Goal: Transaction & Acquisition: Book appointment/travel/reservation

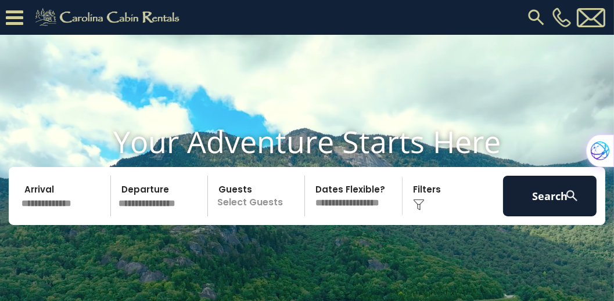
click at [62, 214] on input "text" at bounding box center [63, 196] width 93 height 41
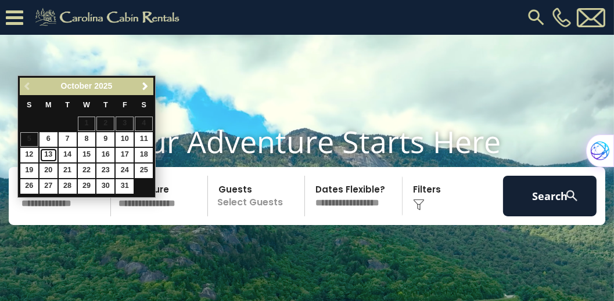
click at [51, 155] on link "13" at bounding box center [48, 155] width 18 height 15
type input "********"
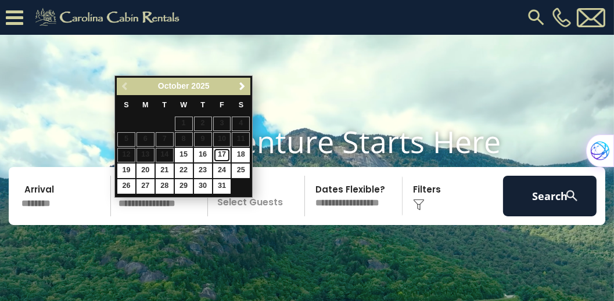
click at [219, 154] on link "17" at bounding box center [222, 155] width 18 height 15
type input "********"
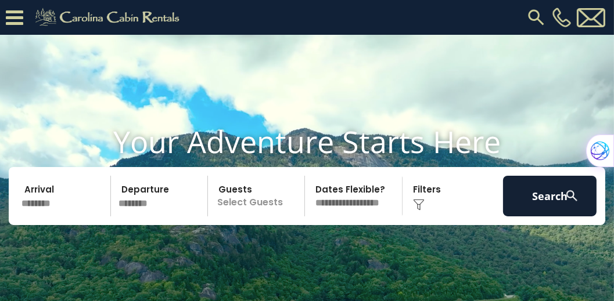
click at [247, 215] on p "Select Guests" at bounding box center [257, 196] width 93 height 41
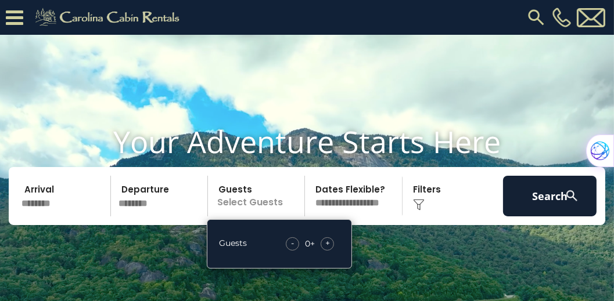
click at [328, 249] on span "+" at bounding box center [327, 243] width 5 height 12
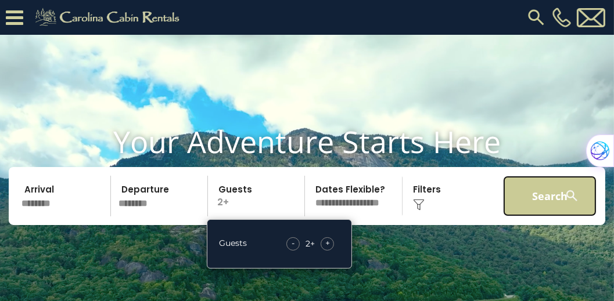
click at [538, 210] on button "Search" at bounding box center [549, 196] width 93 height 41
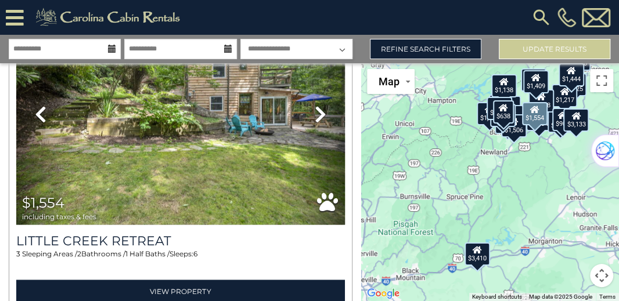
scroll to position [9424, 0]
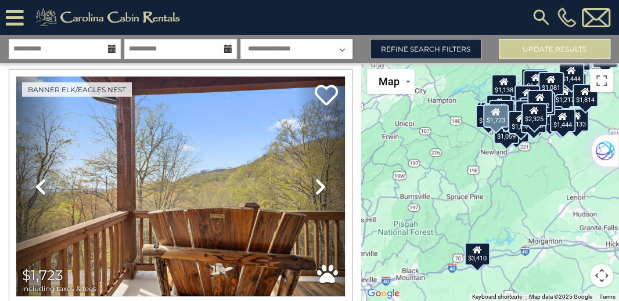
scroll to position [18985, 0]
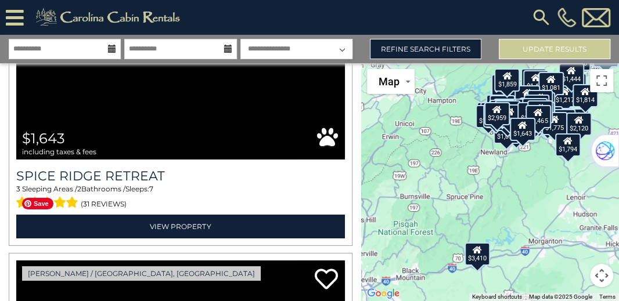
scroll to position [25885, 0]
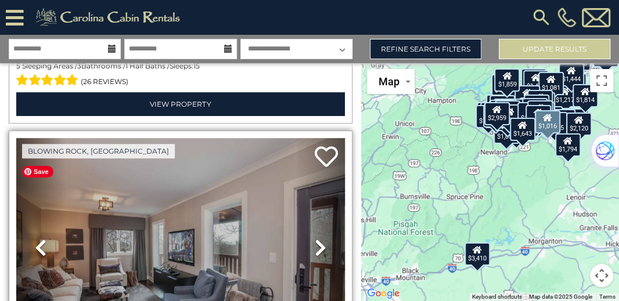
scroll to position [26316, 0]
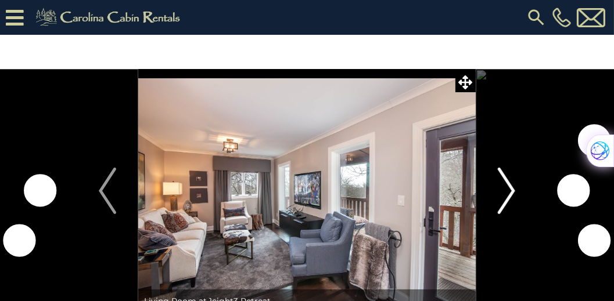
click at [514, 196] on img "Next" at bounding box center [505, 191] width 17 height 46
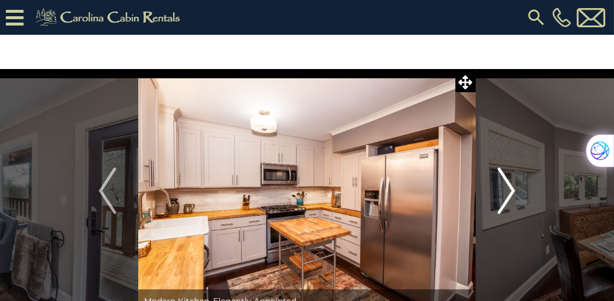
click at [513, 190] on img "Next" at bounding box center [505, 191] width 17 height 46
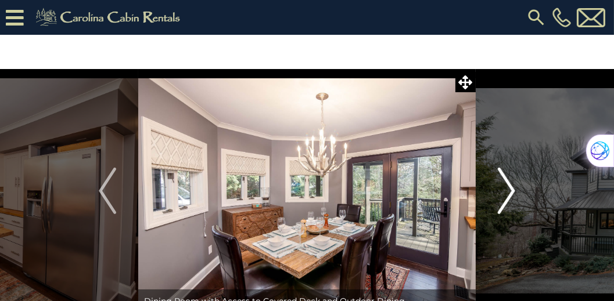
click at [513, 190] on img "Next" at bounding box center [505, 191] width 17 height 46
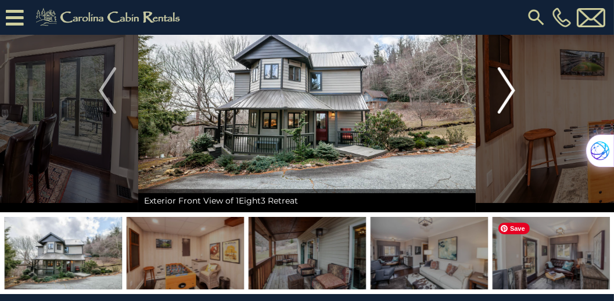
scroll to position [33, 0]
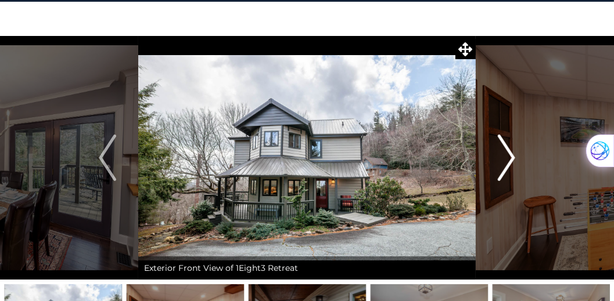
click at [511, 158] on img "Next" at bounding box center [505, 158] width 17 height 46
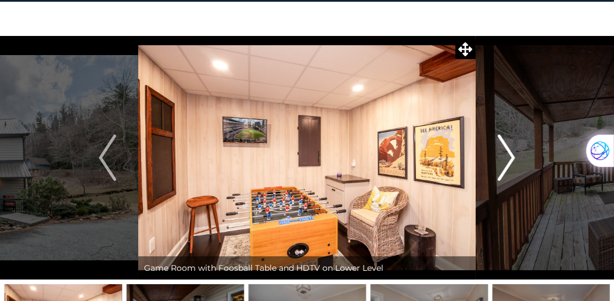
click at [511, 158] on img "Next" at bounding box center [505, 158] width 17 height 46
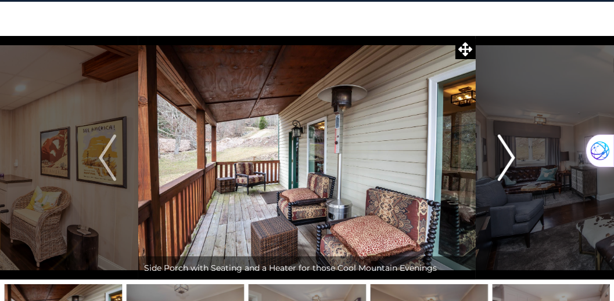
click at [511, 158] on img "Next" at bounding box center [505, 158] width 17 height 46
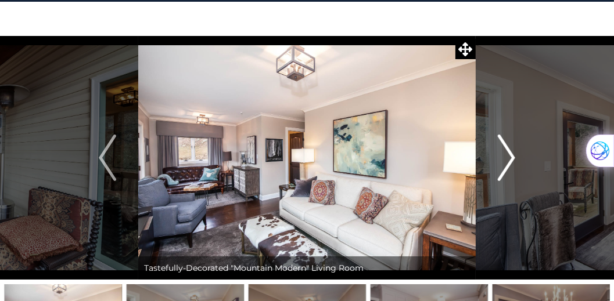
click at [511, 158] on img "Next" at bounding box center [505, 158] width 17 height 46
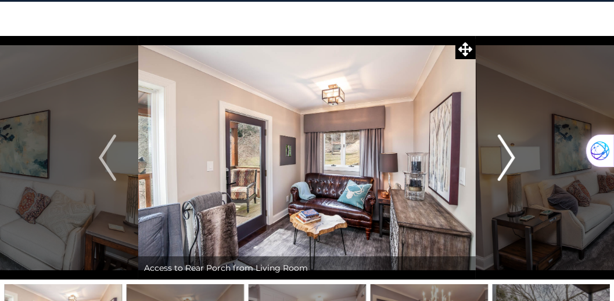
click at [511, 158] on img "Next" at bounding box center [505, 158] width 17 height 46
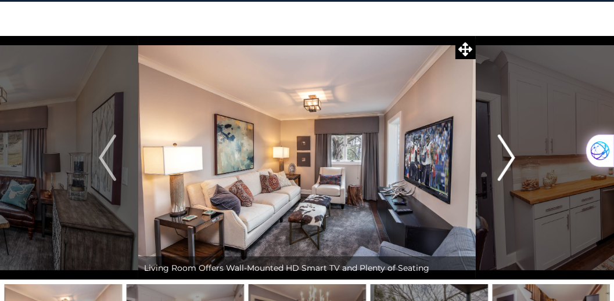
click at [511, 158] on img "Next" at bounding box center [505, 158] width 17 height 46
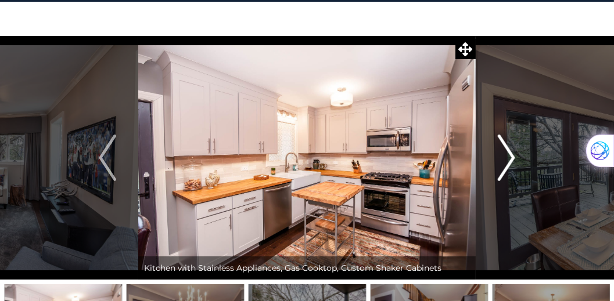
click at [511, 158] on img "Next" at bounding box center [505, 158] width 17 height 46
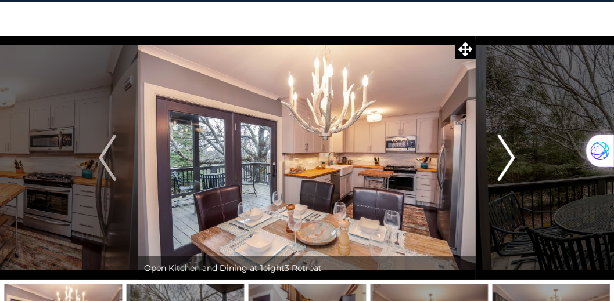
click at [511, 158] on img "Next" at bounding box center [505, 158] width 17 height 46
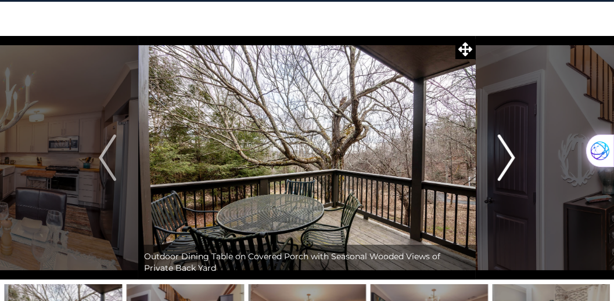
click at [511, 158] on img "Next" at bounding box center [505, 158] width 17 height 46
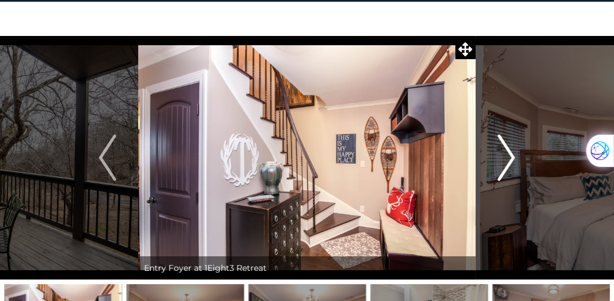
click at [511, 158] on img "Next" at bounding box center [505, 158] width 17 height 46
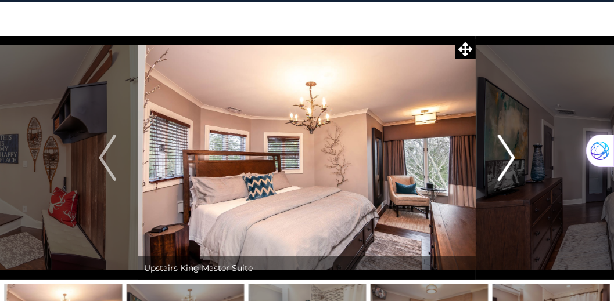
click at [511, 158] on img "Next" at bounding box center [505, 158] width 17 height 46
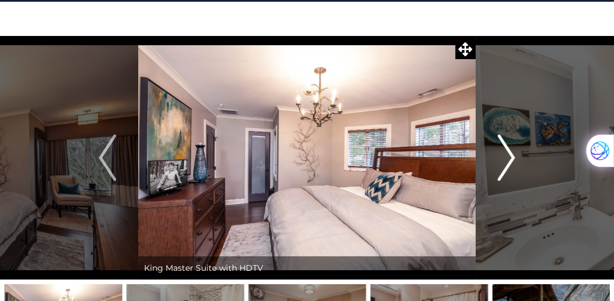
click at [511, 158] on img "Next" at bounding box center [505, 158] width 17 height 46
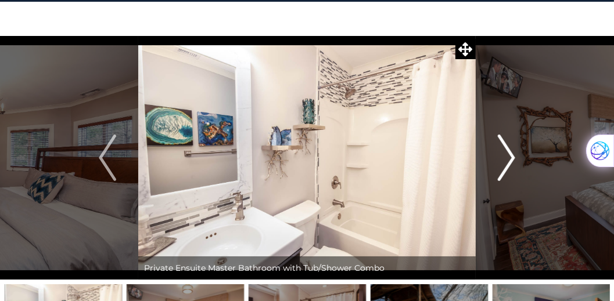
click at [511, 158] on img "Next" at bounding box center [505, 158] width 17 height 46
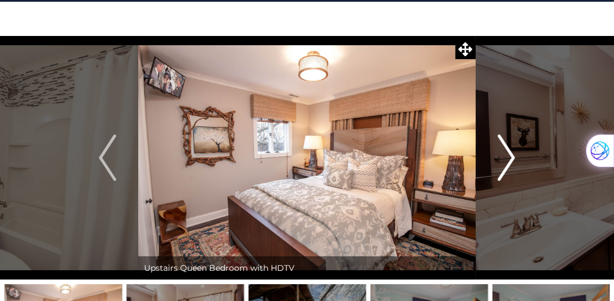
click at [511, 158] on img "Next" at bounding box center [505, 158] width 17 height 46
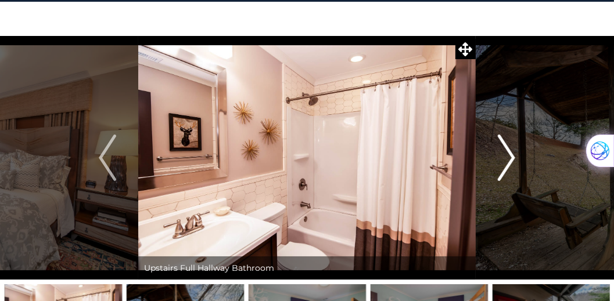
click at [511, 158] on img "Next" at bounding box center [505, 158] width 17 height 46
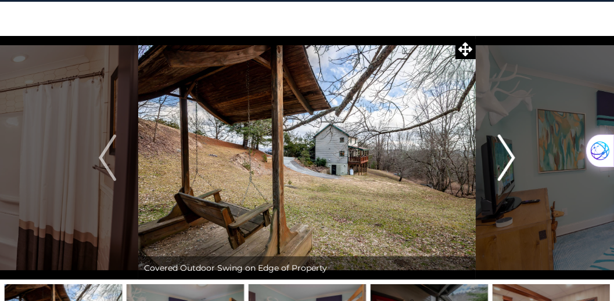
click at [511, 158] on img "Next" at bounding box center [505, 158] width 17 height 46
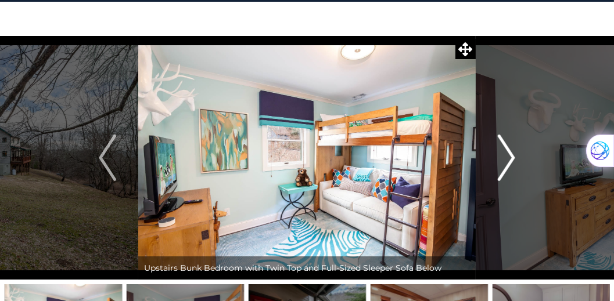
click at [511, 158] on img "Next" at bounding box center [505, 158] width 17 height 46
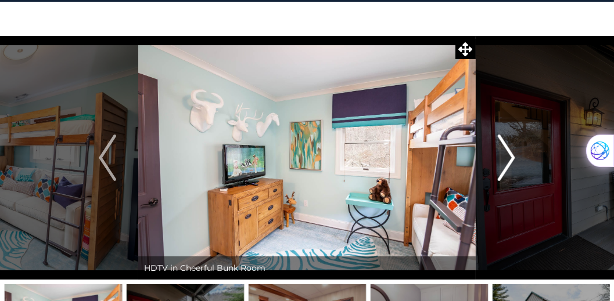
click at [511, 158] on img "Next" at bounding box center [505, 158] width 17 height 46
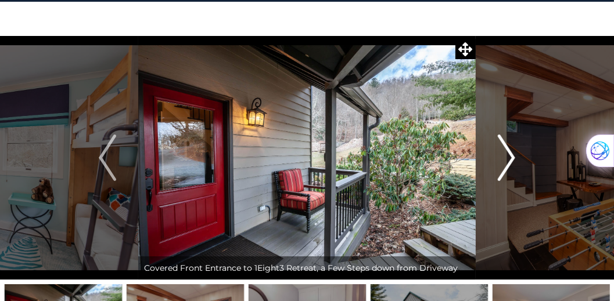
click at [511, 158] on img "Next" at bounding box center [505, 158] width 17 height 46
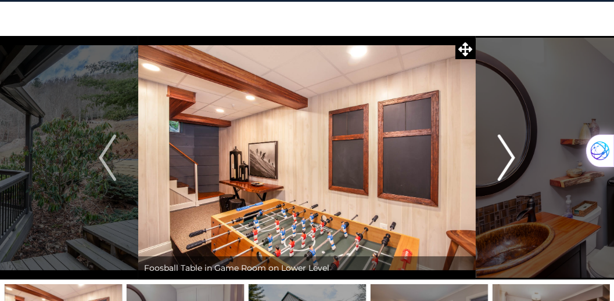
click at [511, 158] on img "Next" at bounding box center [505, 158] width 17 height 46
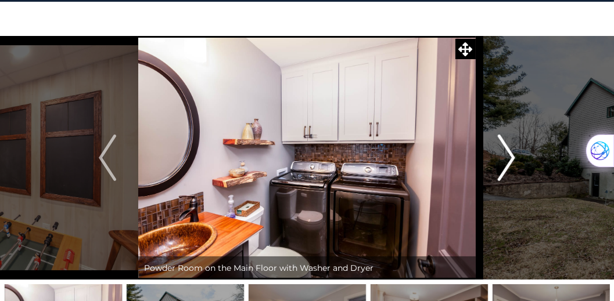
click at [511, 158] on img "Next" at bounding box center [505, 158] width 17 height 46
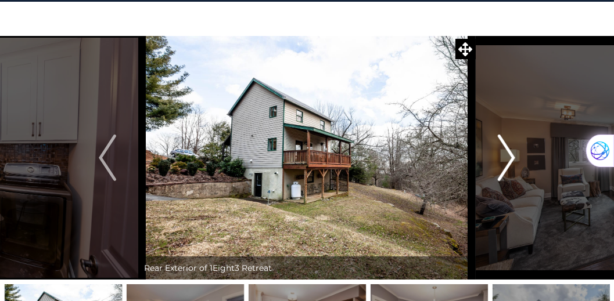
click at [511, 158] on img "Next" at bounding box center [505, 158] width 17 height 46
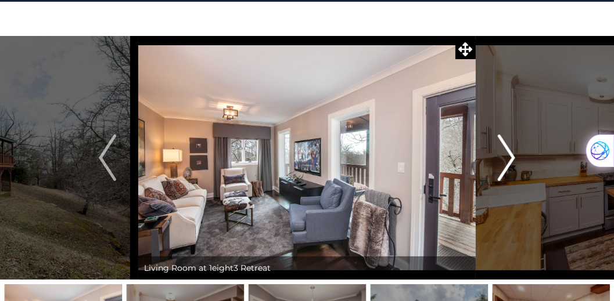
click at [511, 158] on img "Next" at bounding box center [505, 158] width 17 height 46
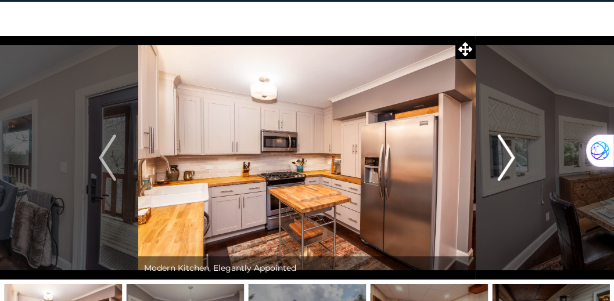
click at [511, 158] on img "Next" at bounding box center [505, 158] width 17 height 46
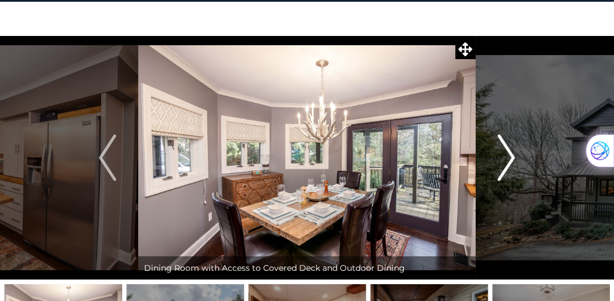
click at [511, 158] on img "Next" at bounding box center [505, 158] width 17 height 46
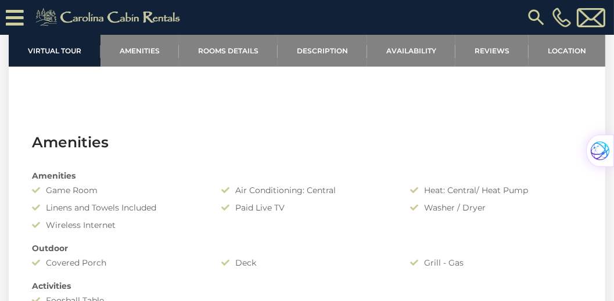
scroll to position [630, 0]
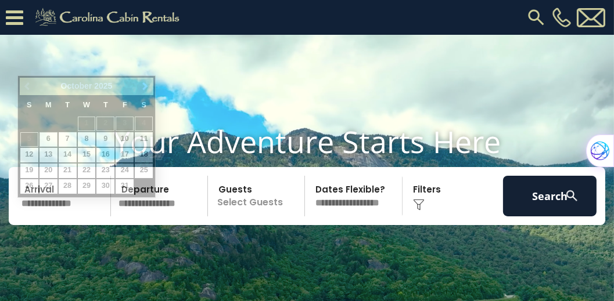
click at [74, 216] on input "text" at bounding box center [63, 196] width 93 height 41
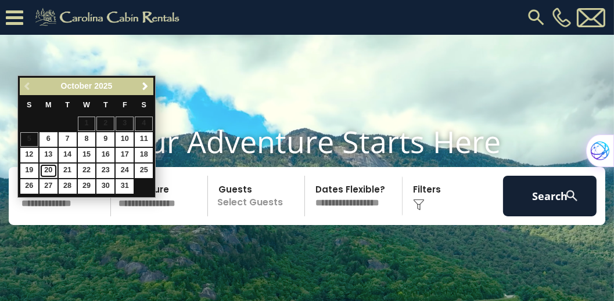
click at [48, 170] on link "20" at bounding box center [48, 171] width 18 height 15
type input "********"
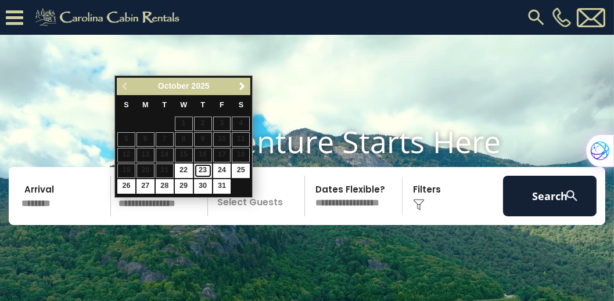
click at [202, 170] on link "23" at bounding box center [203, 171] width 18 height 15
type input "********"
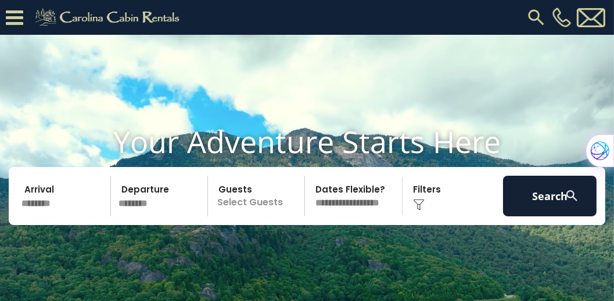
click at [245, 214] on p "Select Guests" at bounding box center [257, 196] width 93 height 41
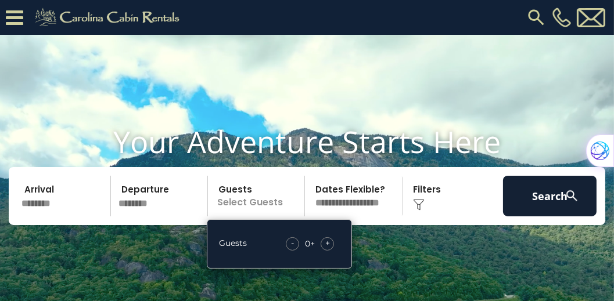
click at [329, 249] on span "+" at bounding box center [327, 243] width 5 height 12
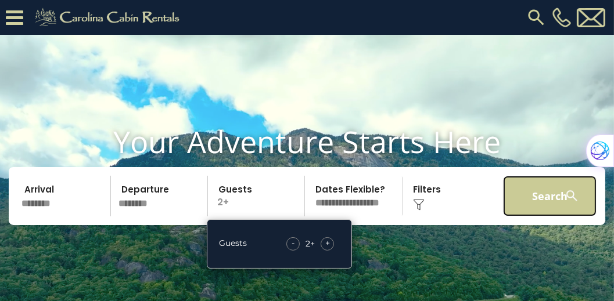
click at [578, 217] on button "Search" at bounding box center [549, 196] width 93 height 41
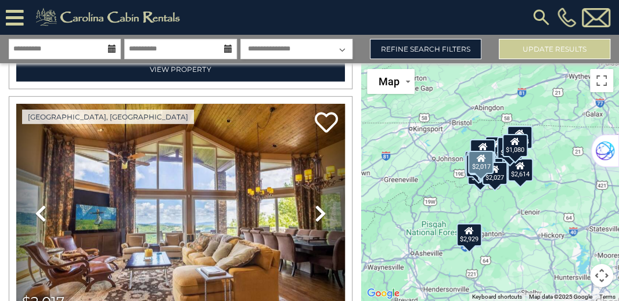
scroll to position [3914, 0]
